Goal: Task Accomplishment & Management: Complete application form

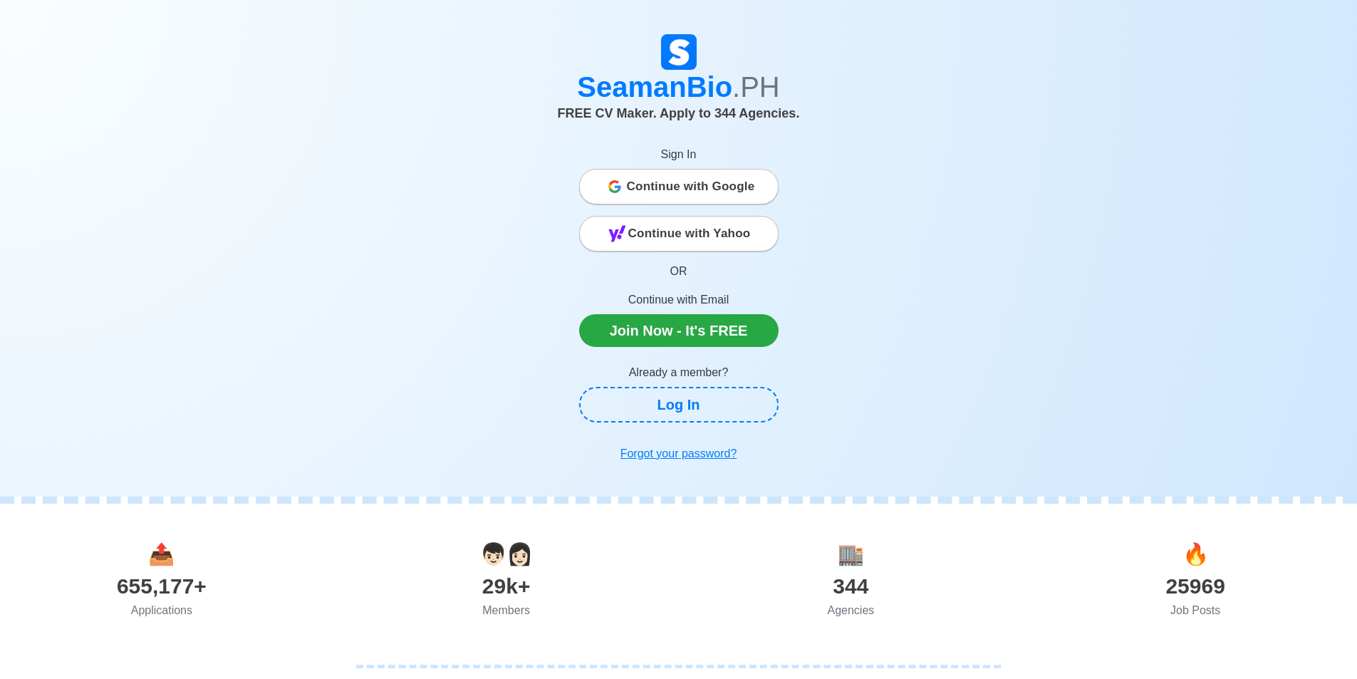
click at [677, 194] on span "Continue with Google" at bounding box center [691, 186] width 128 height 29
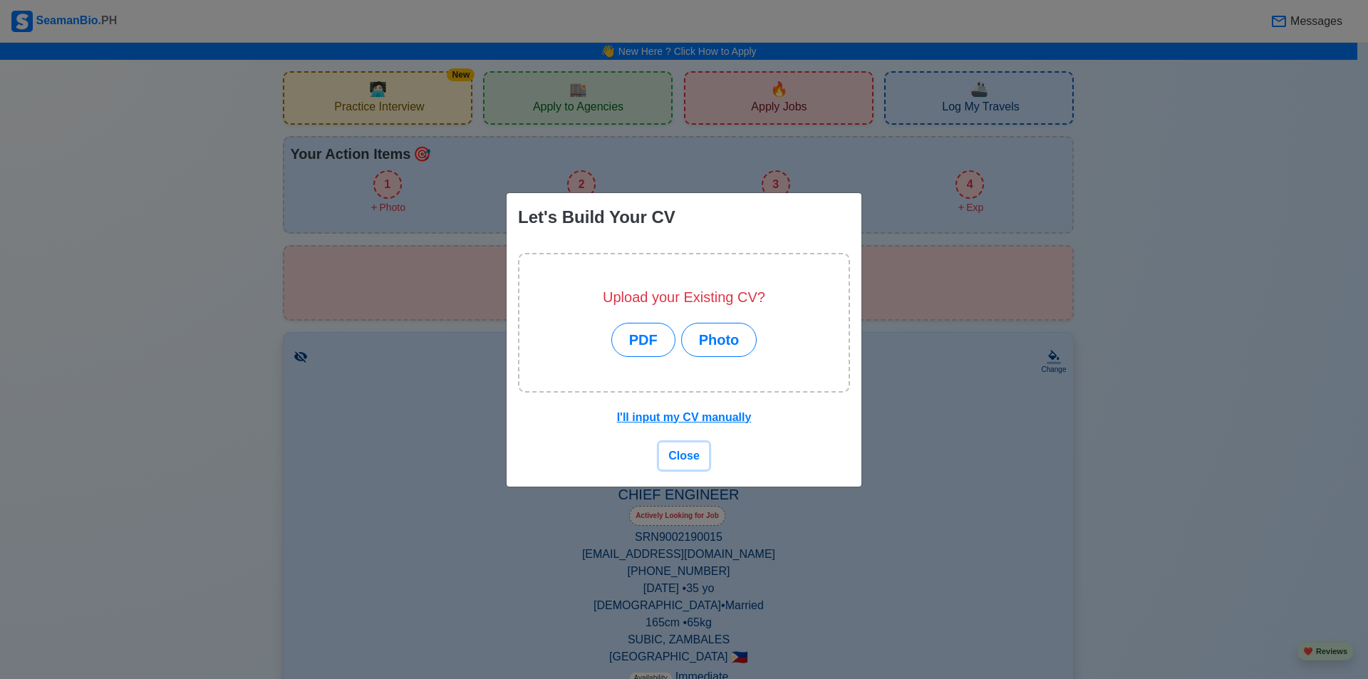
click at [694, 455] on span "Close" at bounding box center [683, 456] width 31 height 12
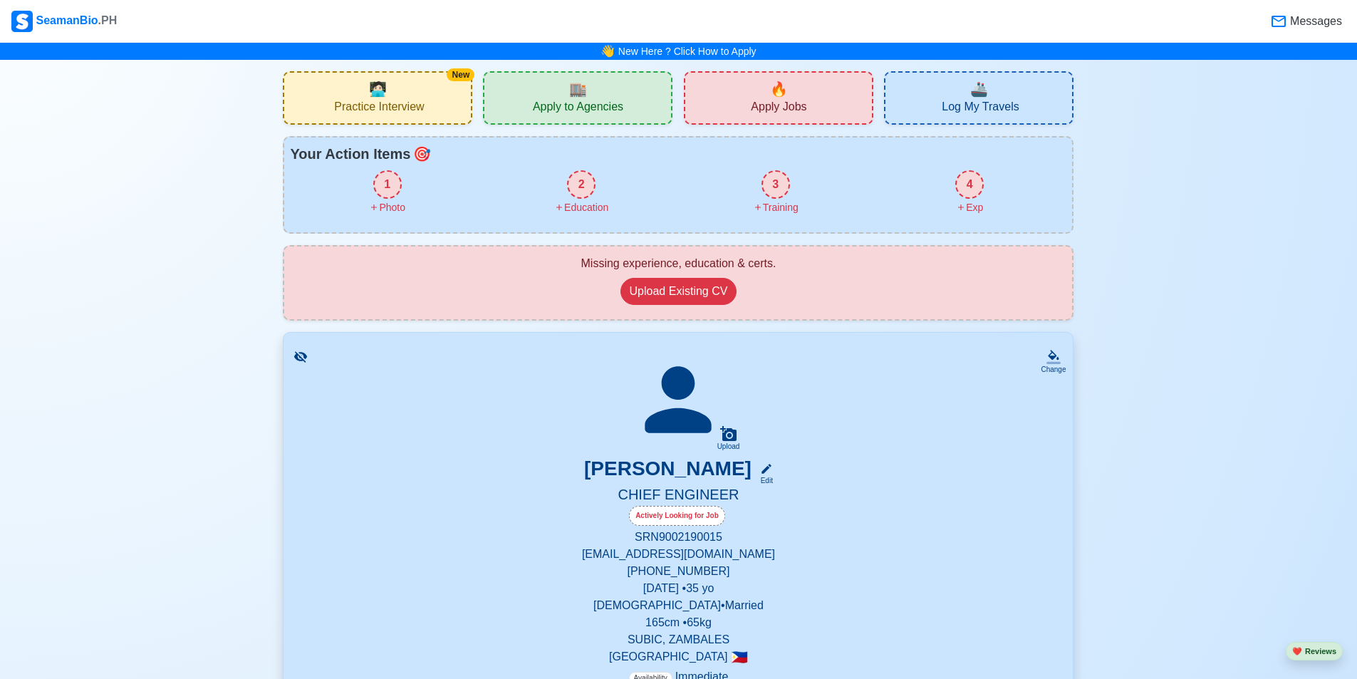
click at [771, 115] on span "Apply Jobs" at bounding box center [779, 109] width 56 height 18
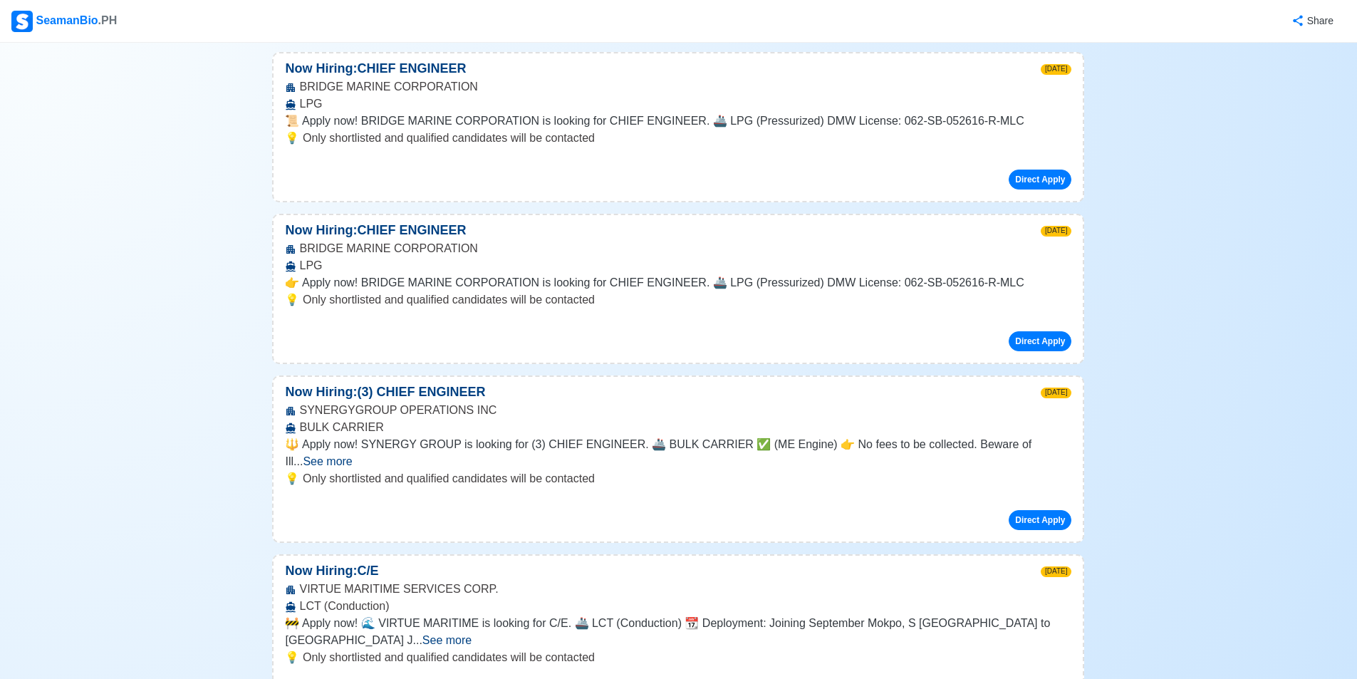
scroll to position [2423, 0]
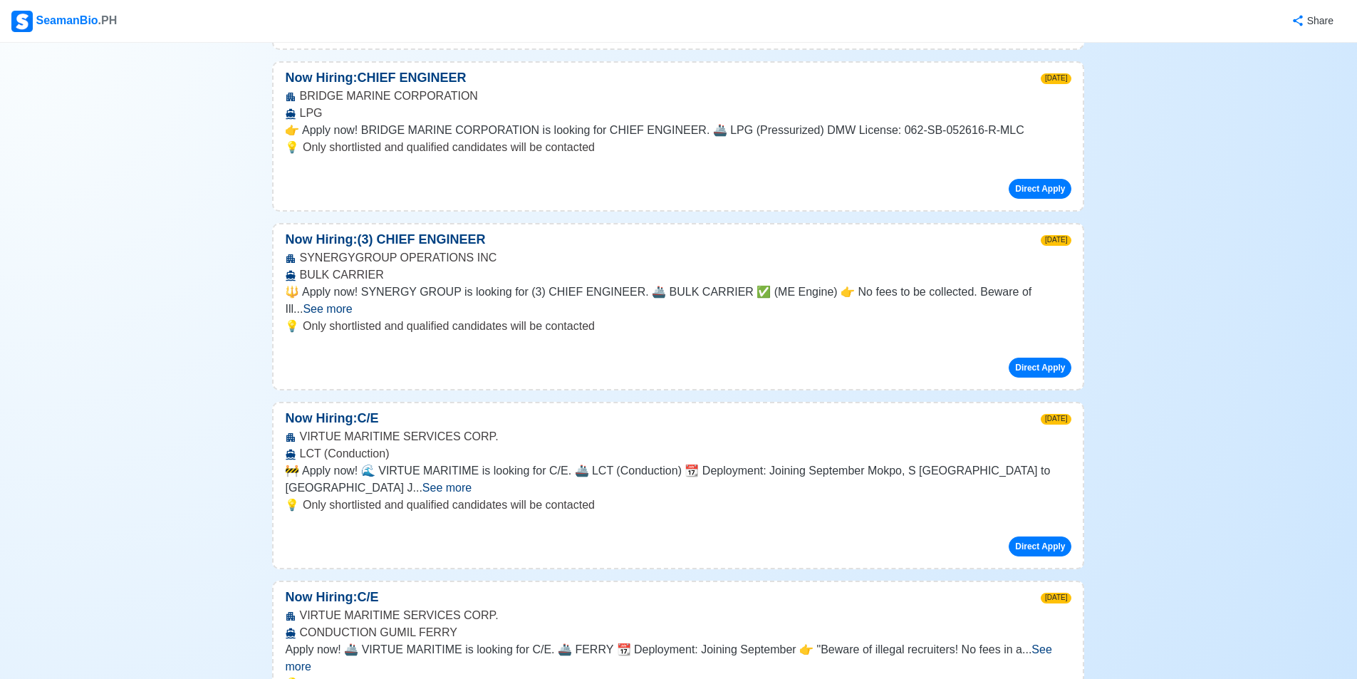
click at [472, 482] on span "See more" at bounding box center [447, 488] width 49 height 12
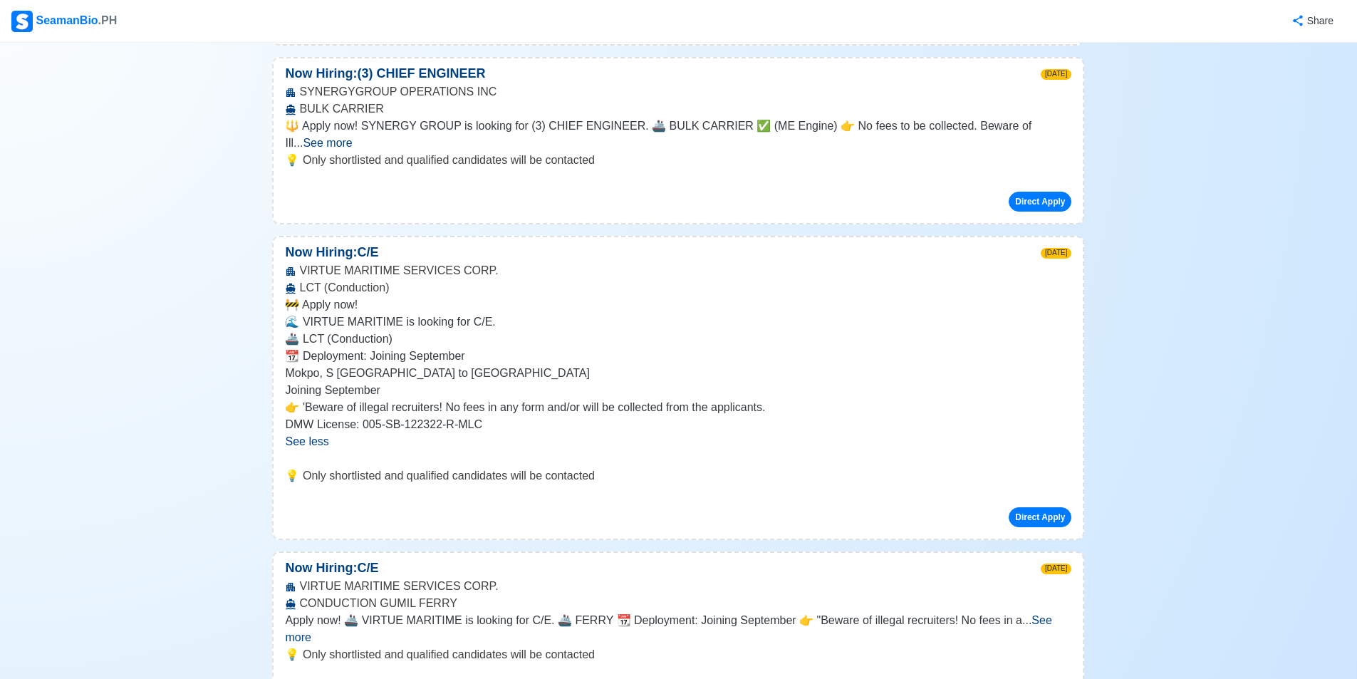
scroll to position [2636, 0]
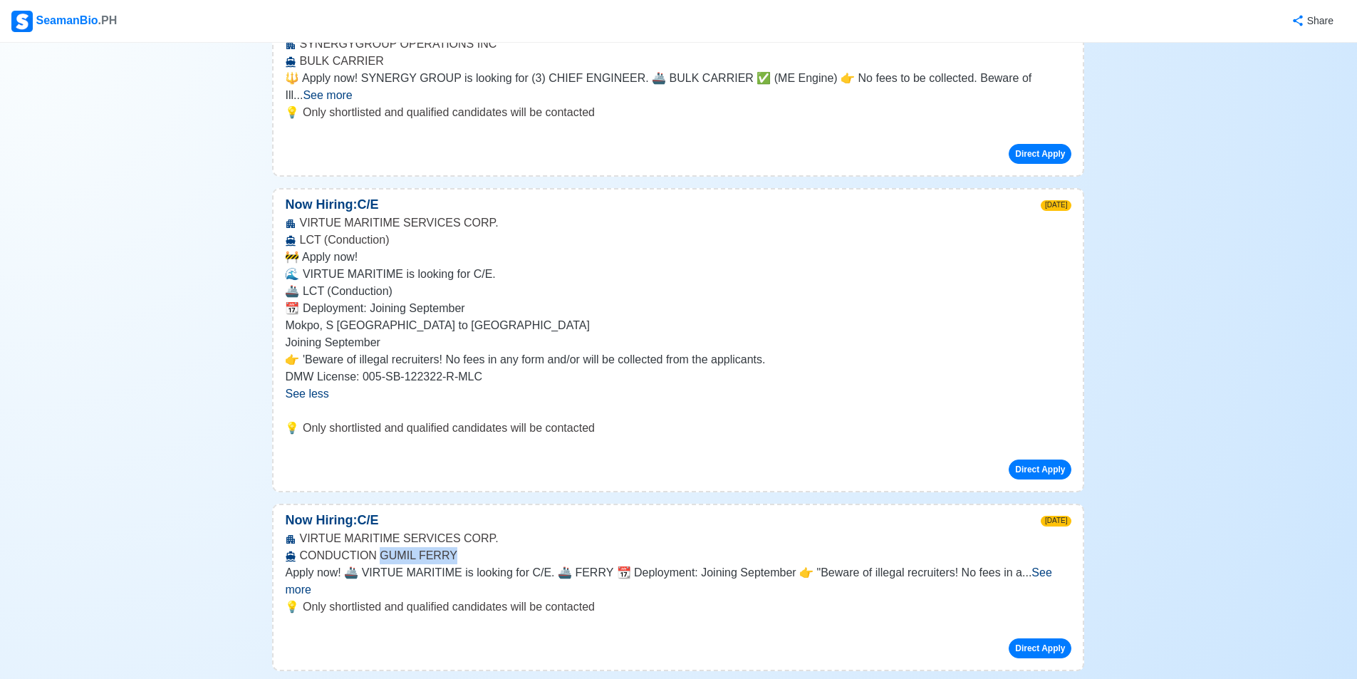
drag, startPoint x: 443, startPoint y: 435, endPoint x: 378, endPoint y: 440, distance: 65.0
click at [378, 530] on div "VIRTUE MARITIME SERVICES CORP. CONDUCTION GUMIL FERRY" at bounding box center [678, 547] width 809 height 34
copy div "GUMIL FERRY"
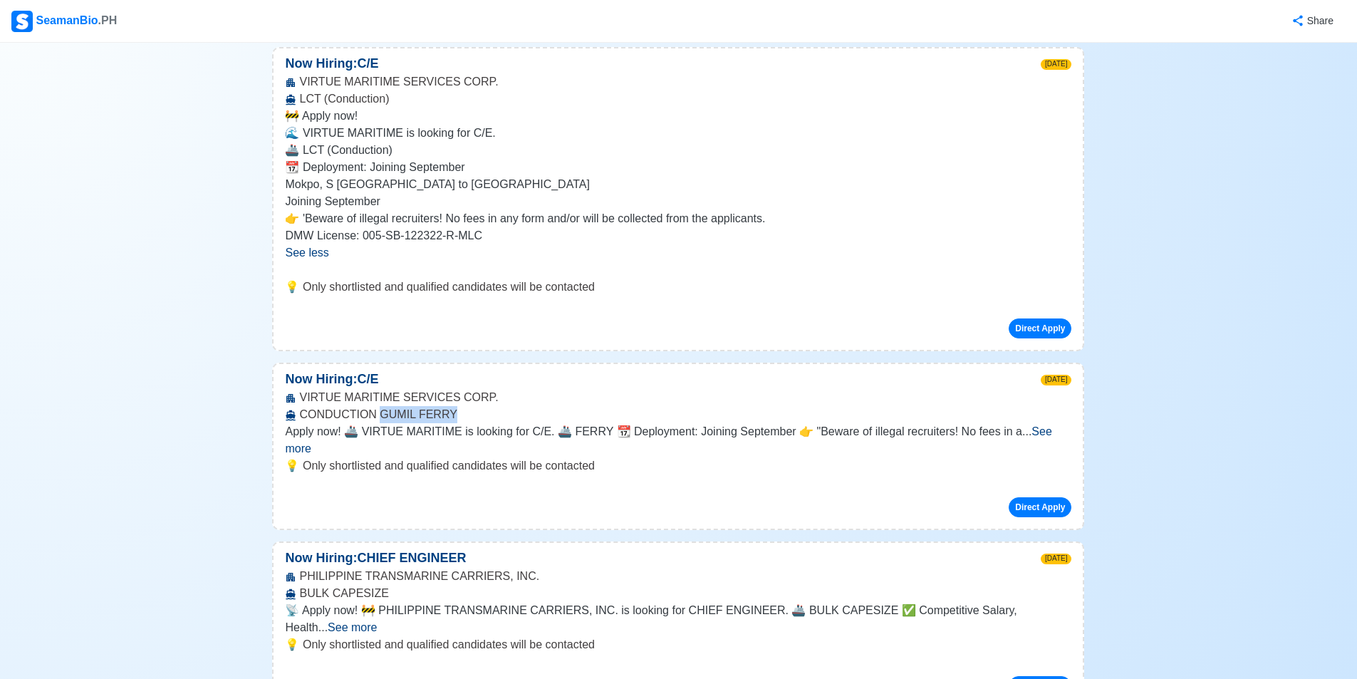
scroll to position [2779, 0]
click at [594, 485] on div "Direct Apply" at bounding box center [678, 500] width 787 height 31
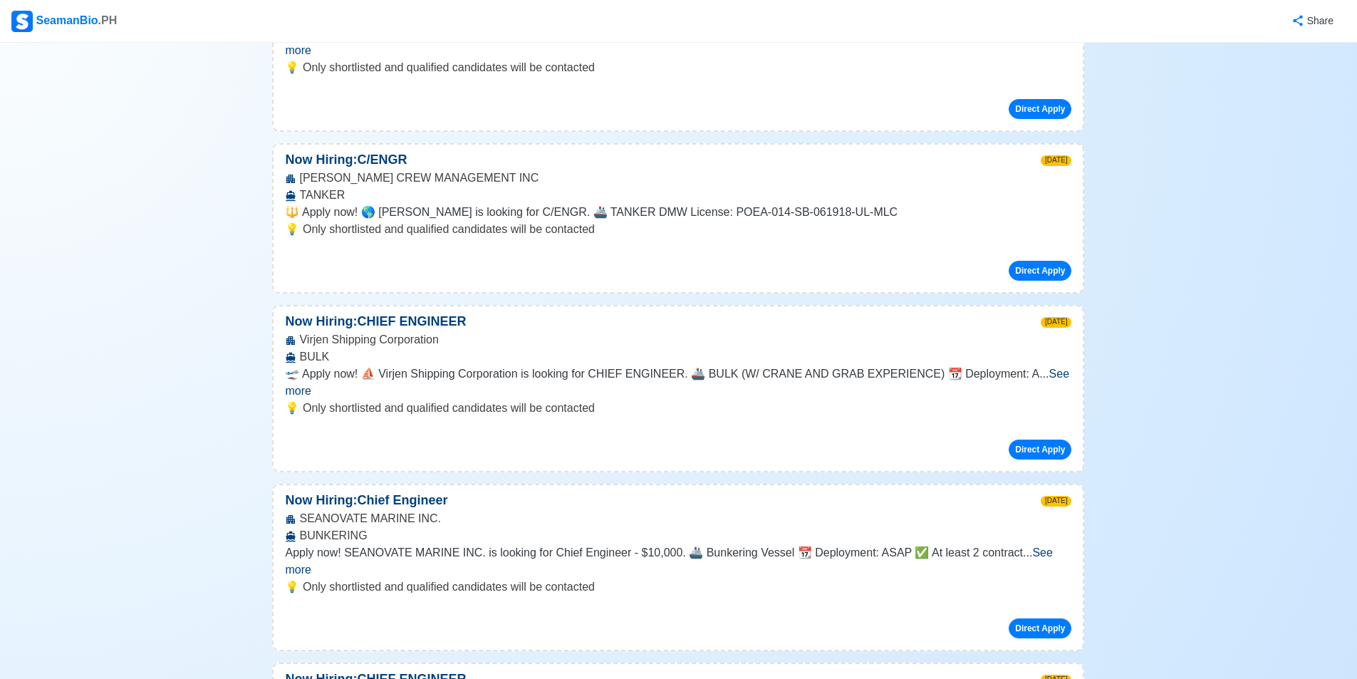
scroll to position [9976, 0]
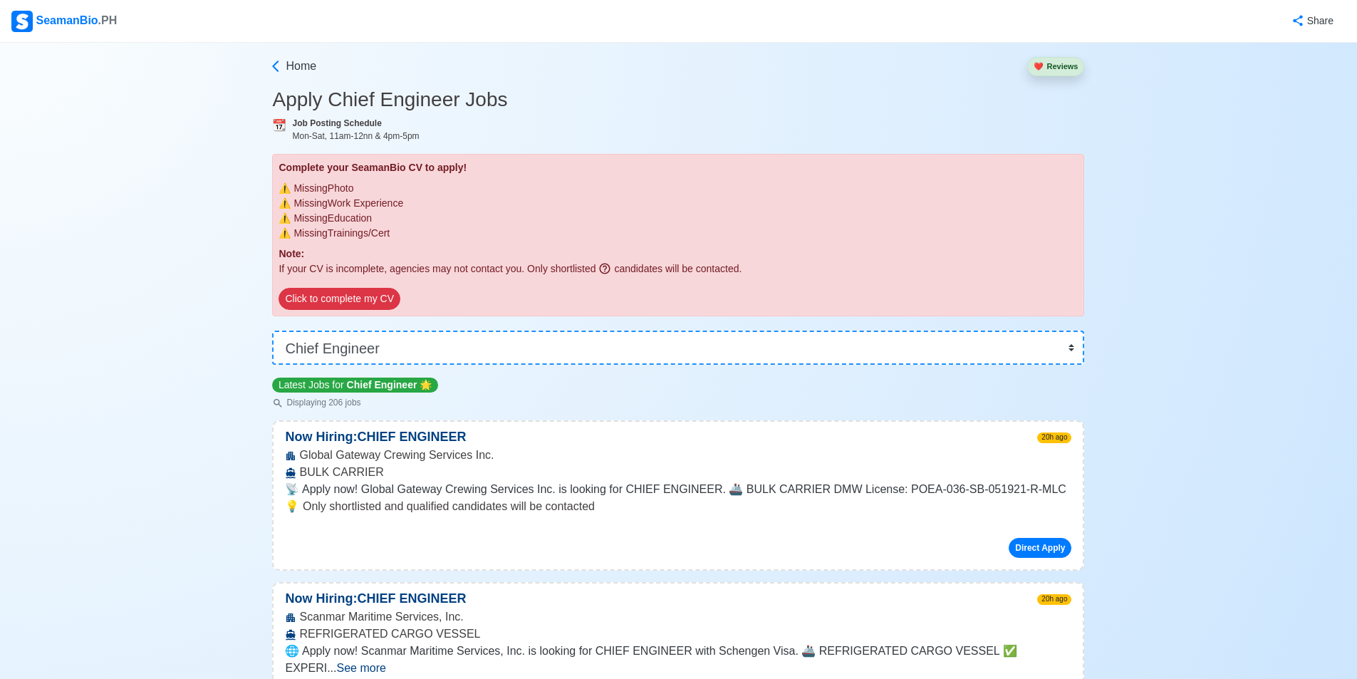
scroll to position [0, 0]
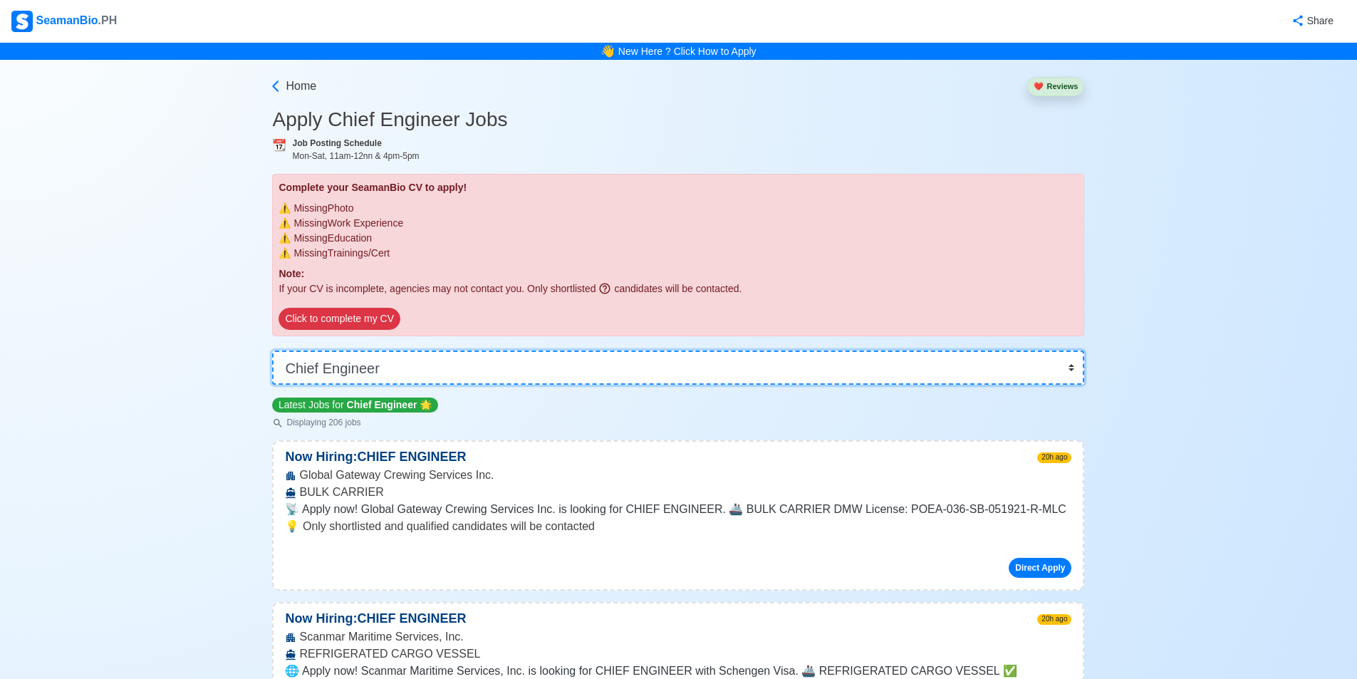
click at [1075, 370] on select "👉 Select Rank or Position Master Chief Officer 2nd Officer 3rd Officer Junior O…" at bounding box center [678, 368] width 812 height 34
click at [277, 351] on select "👉 Select Rank or Position Master Chief Officer 2nd Officer 3rd Officer Junior O…" at bounding box center [678, 368] width 812 height 34
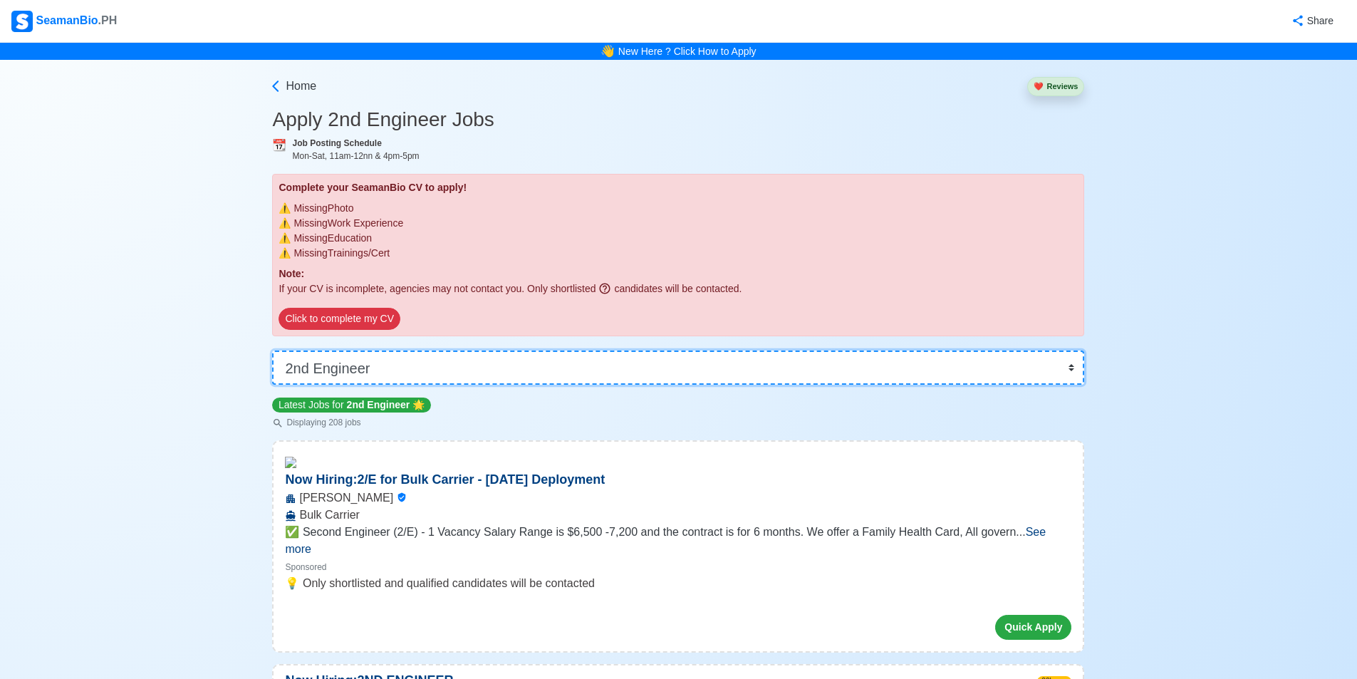
click at [1072, 367] on select "👉 Select Rank or Position Master Chief Officer 2nd Officer 3rd Officer Junior O…" at bounding box center [678, 368] width 812 height 34
select select "Chief Engineer"
click at [277, 351] on select "👉 Select Rank or Position Master Chief Officer 2nd Officer 3rd Officer Junior O…" at bounding box center [678, 368] width 812 height 34
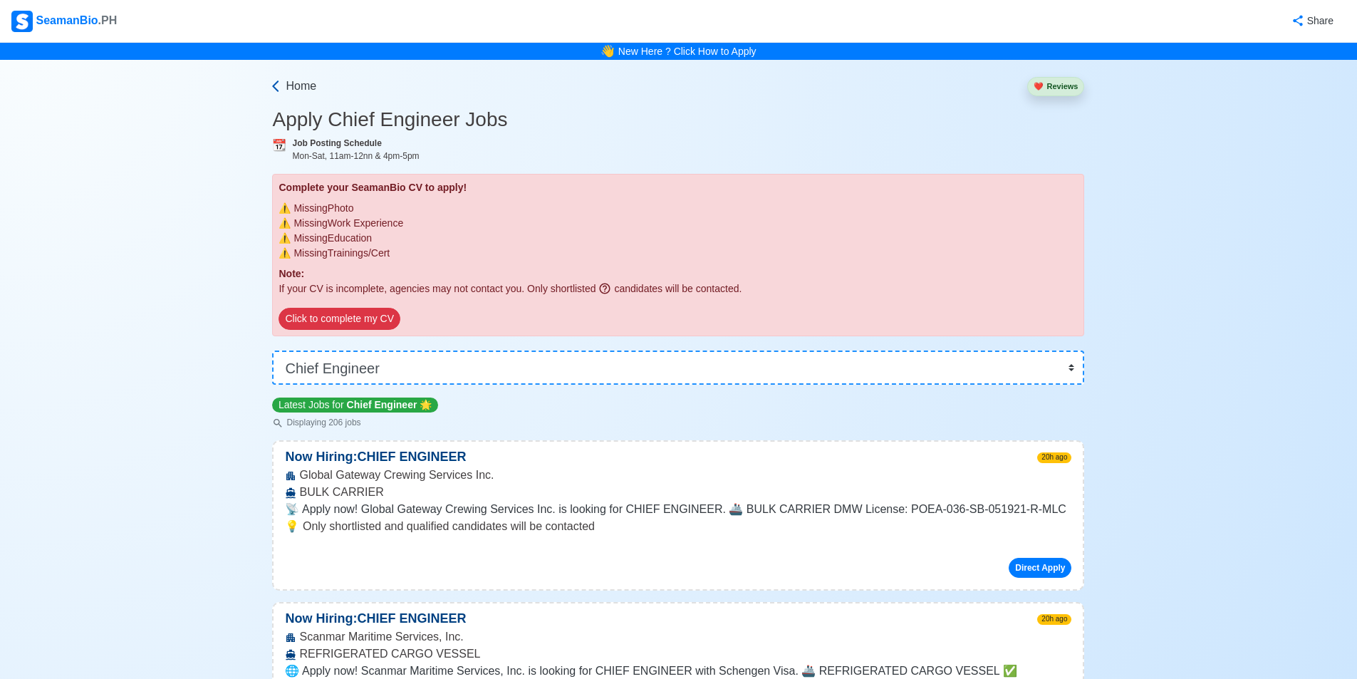
click at [279, 90] on icon at bounding box center [276, 86] width 14 height 14
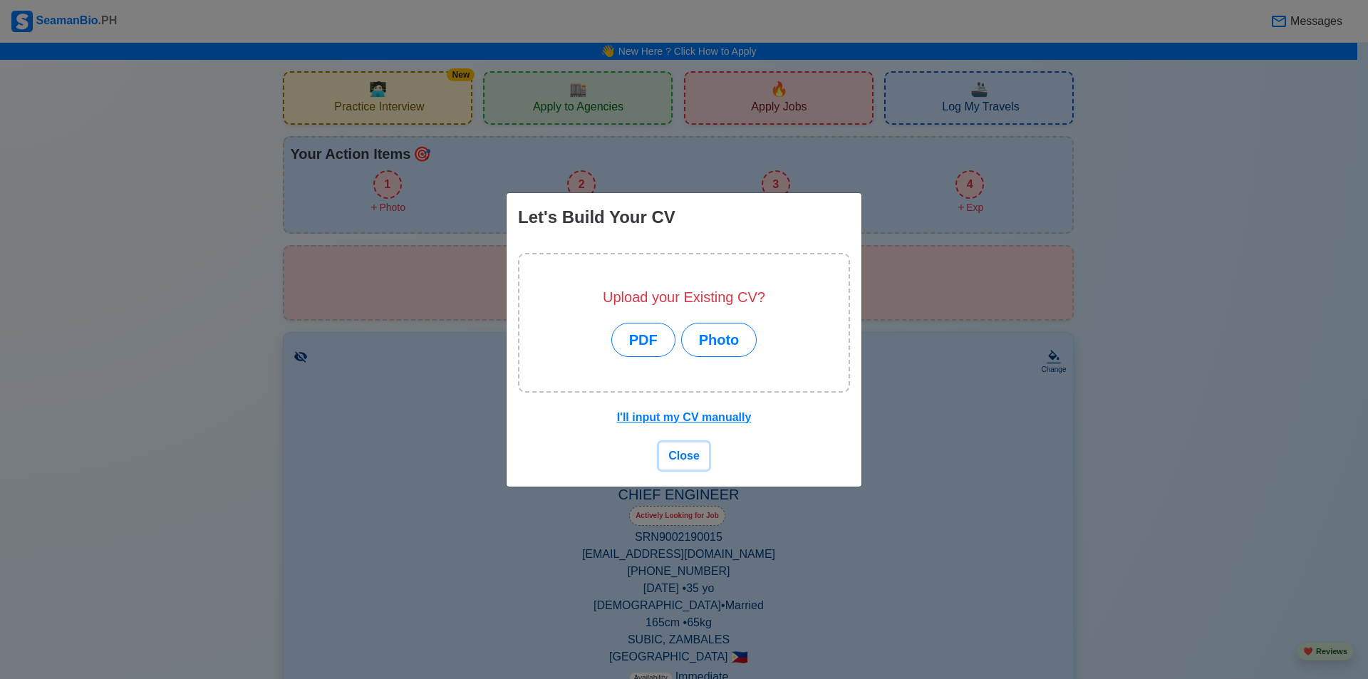
click at [680, 456] on span "Close" at bounding box center [683, 456] width 31 height 12
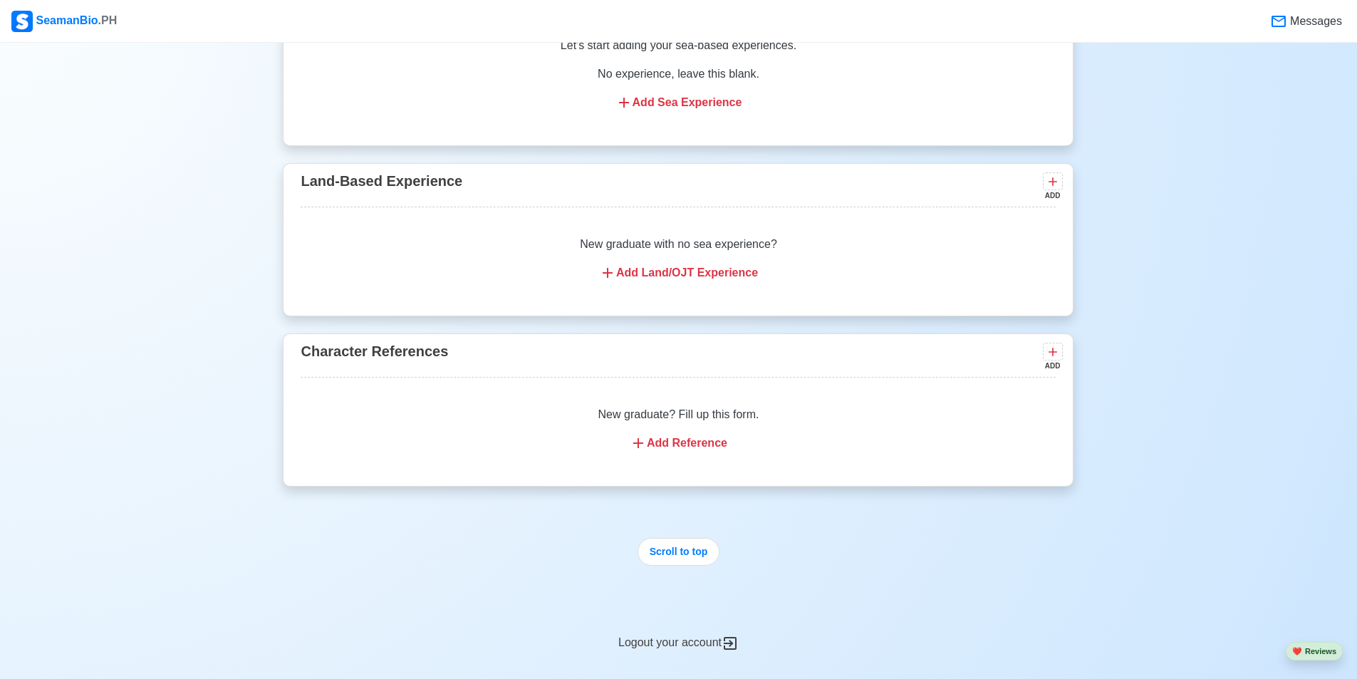
scroll to position [2202, 0]
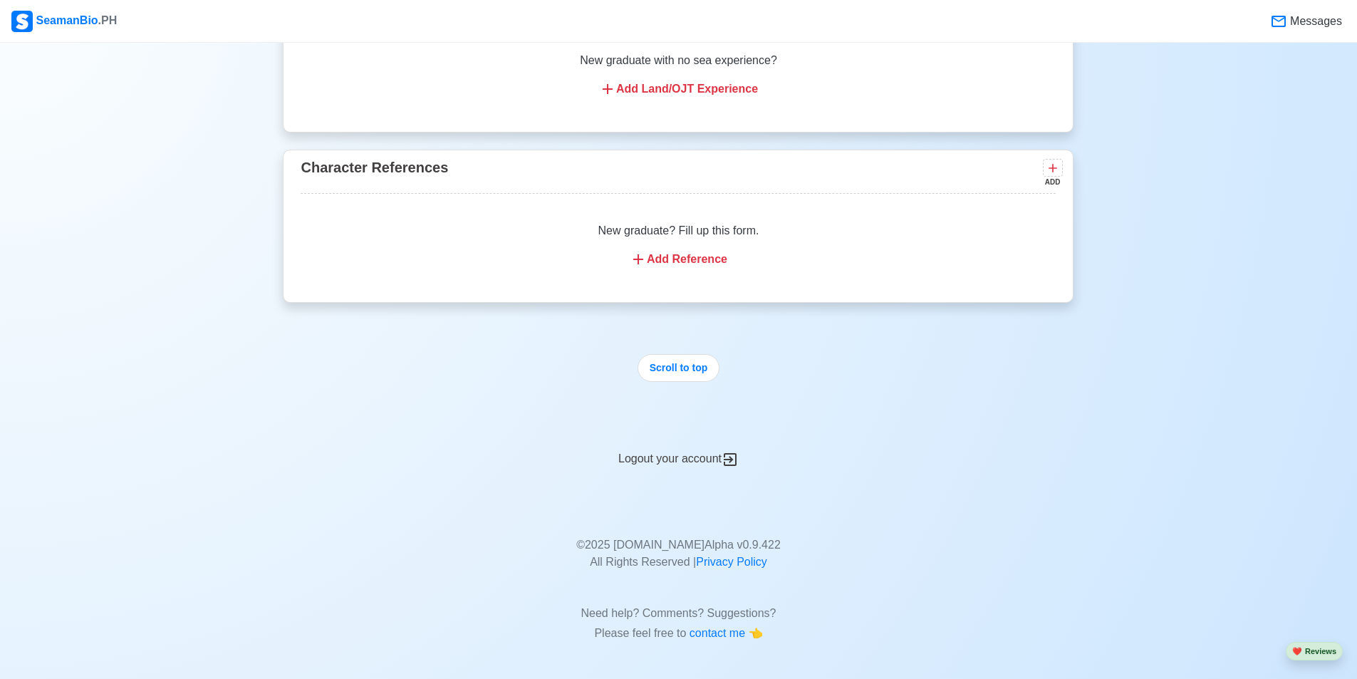
click at [696, 457] on div "Logout your account" at bounding box center [678, 450] width 791 height 35
